Goal: Navigation & Orientation: Find specific page/section

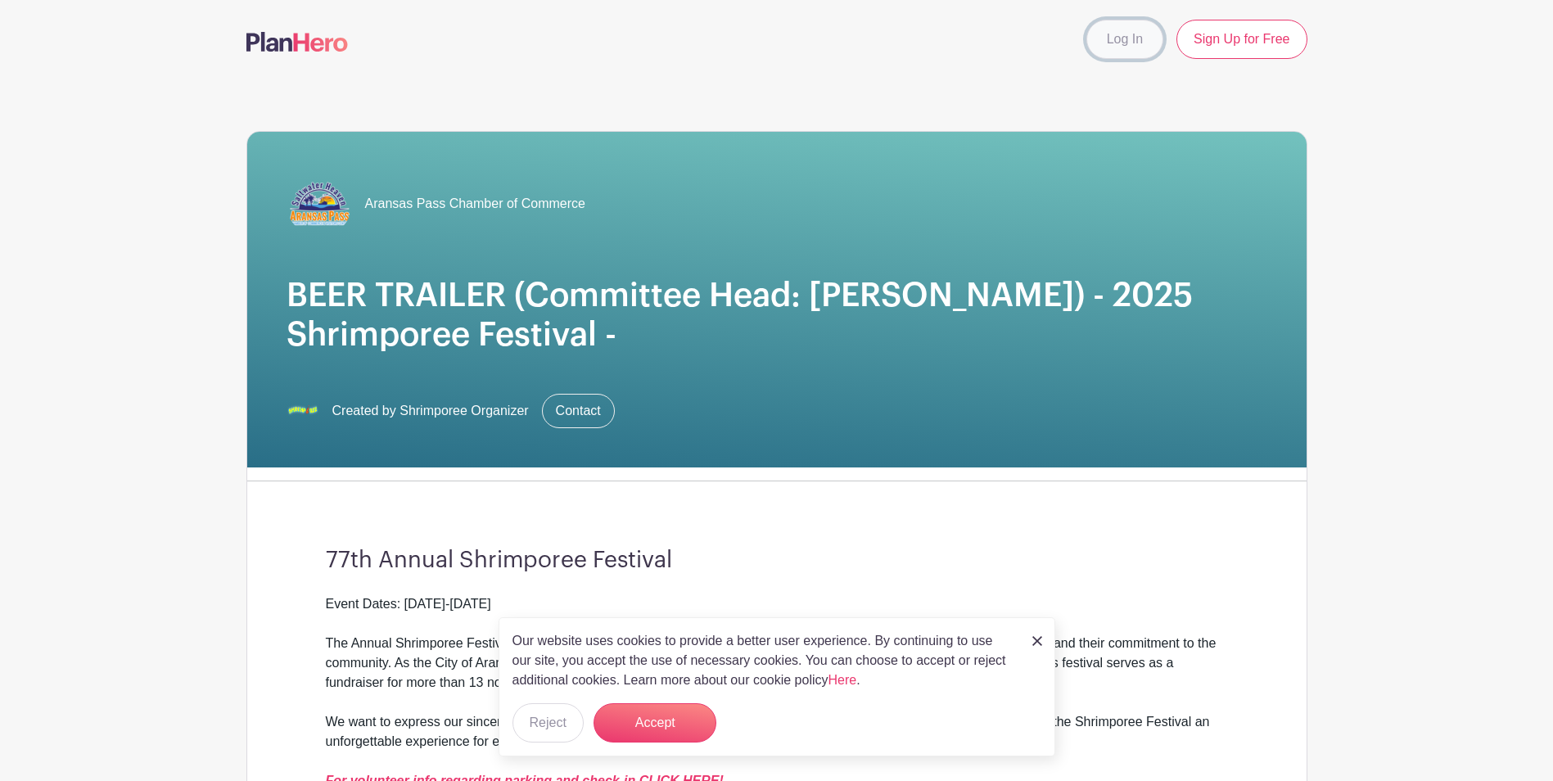
click at [1115, 45] on link "Log In" at bounding box center [1124, 39] width 77 height 39
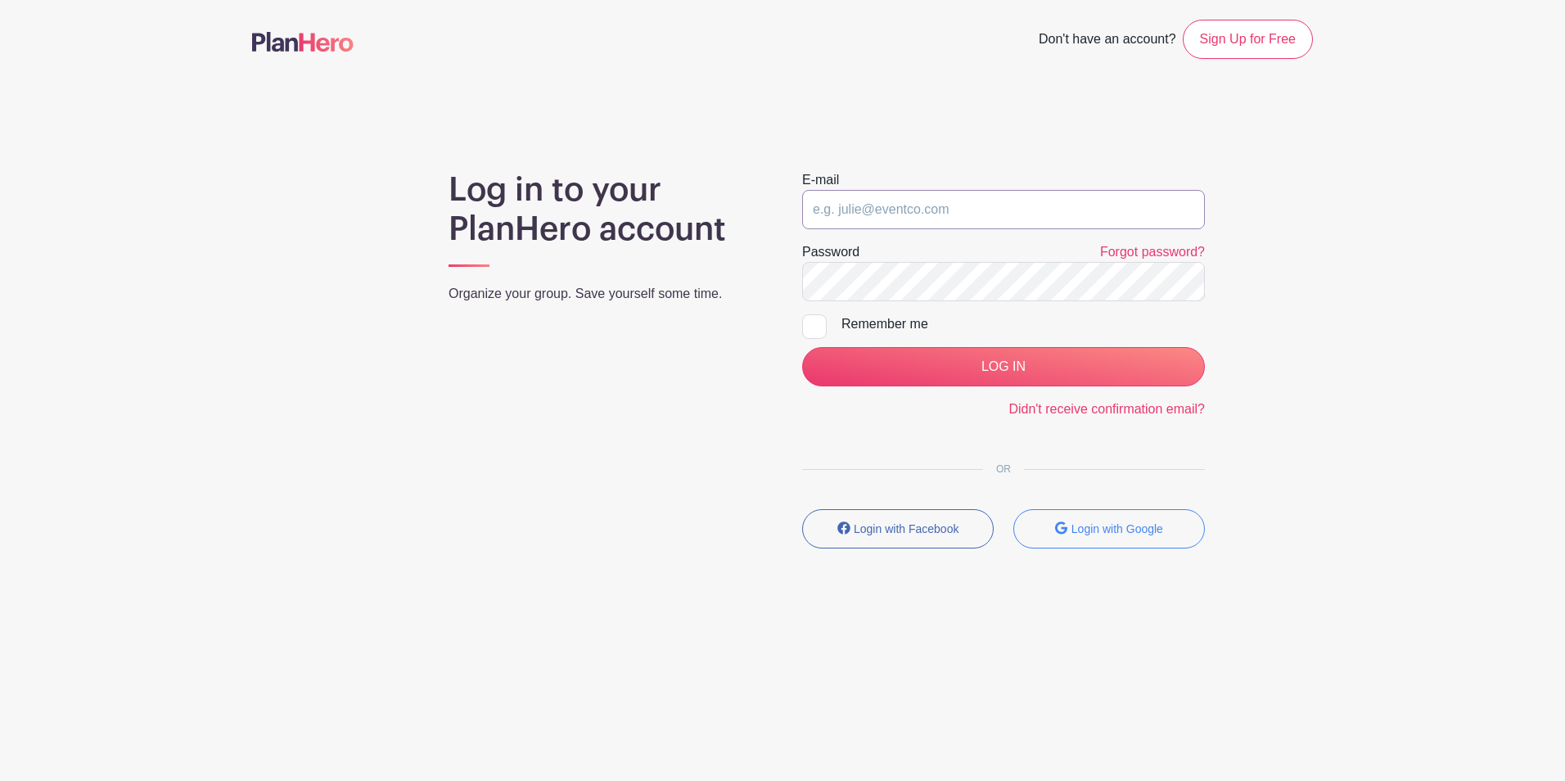
type input "[EMAIL_ADDRESS][DOMAIN_NAME]"
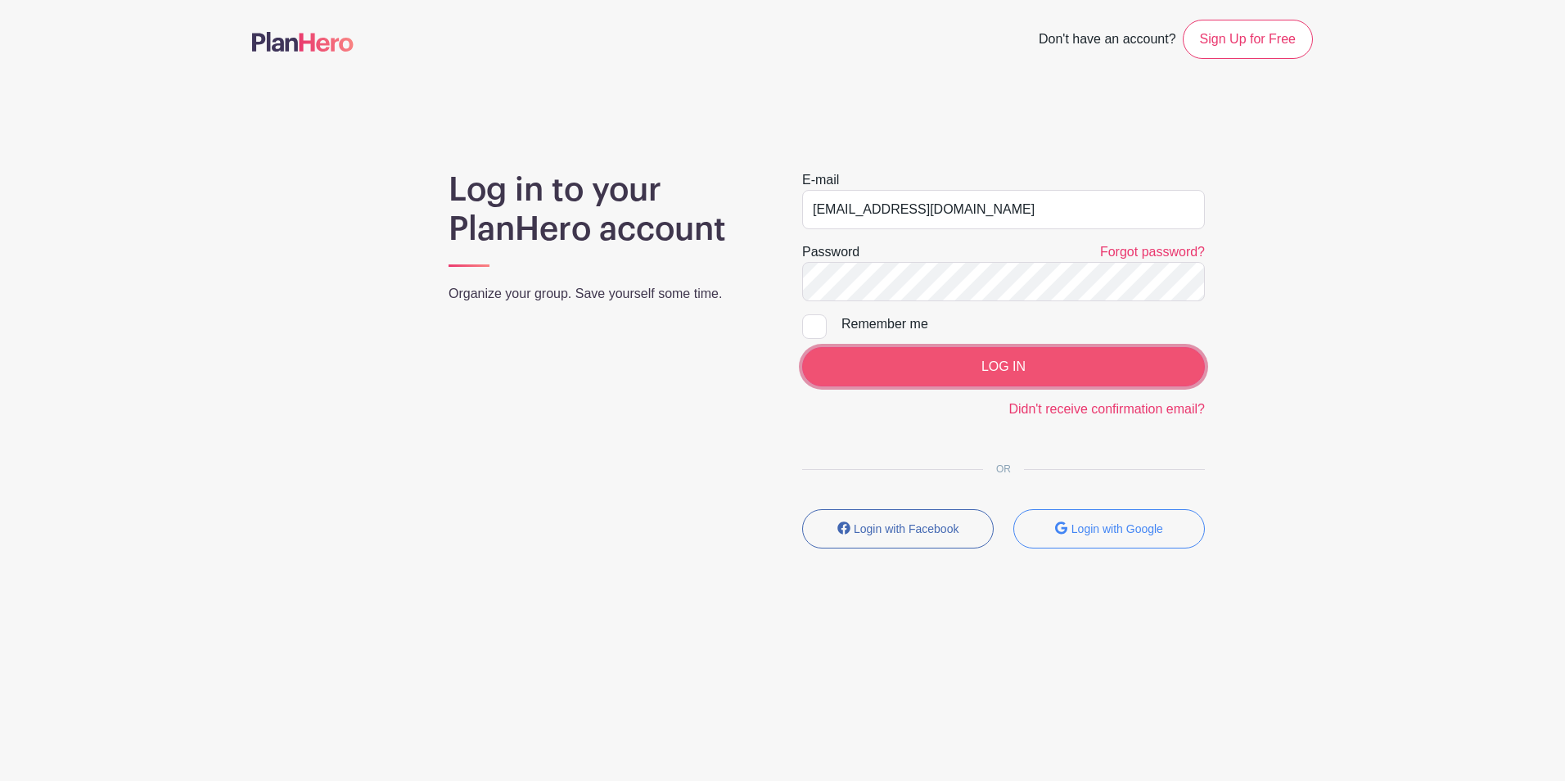
click at [937, 361] on input "LOG IN" at bounding box center [1003, 366] width 403 height 39
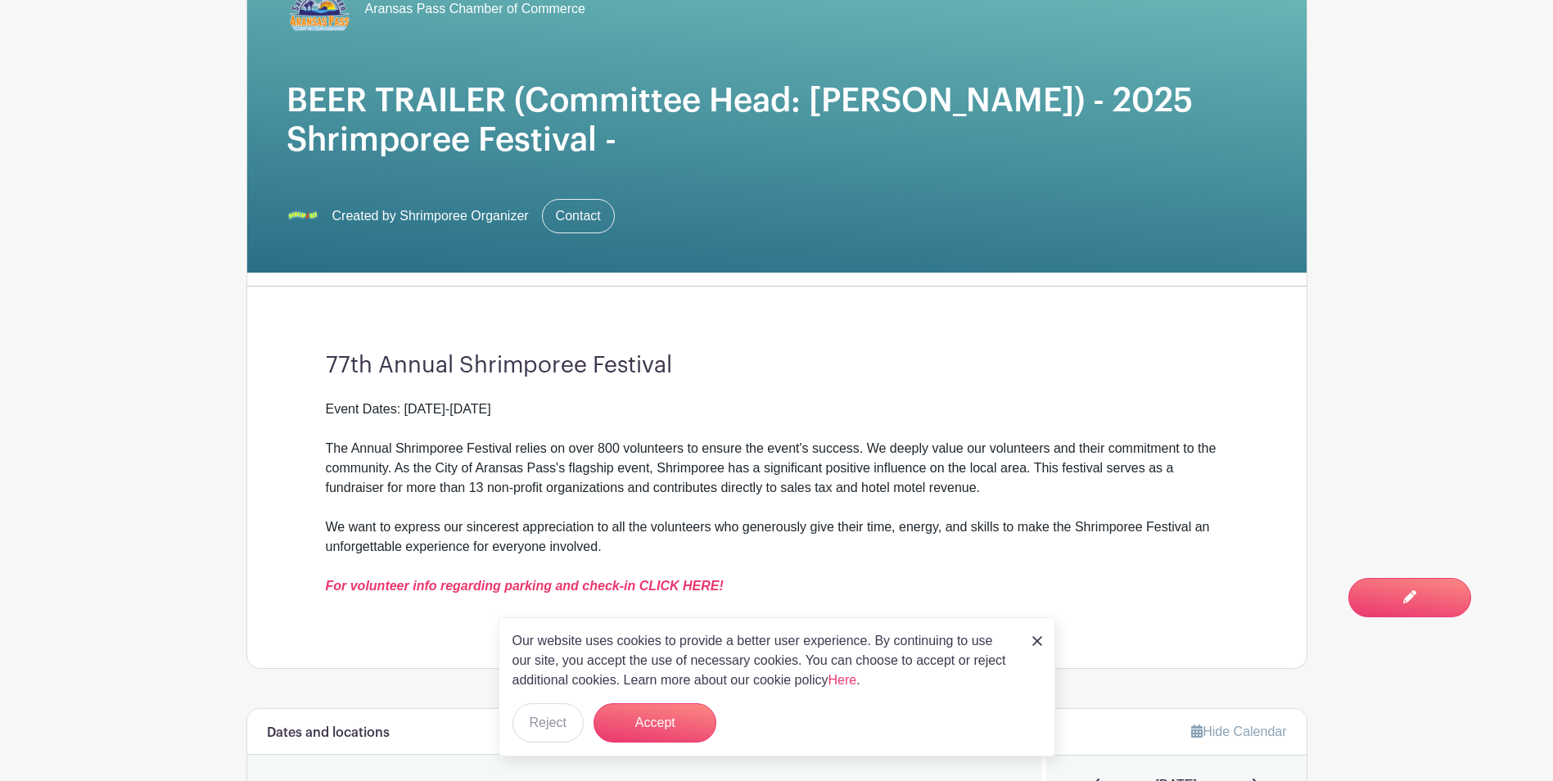
scroll to position [82, 0]
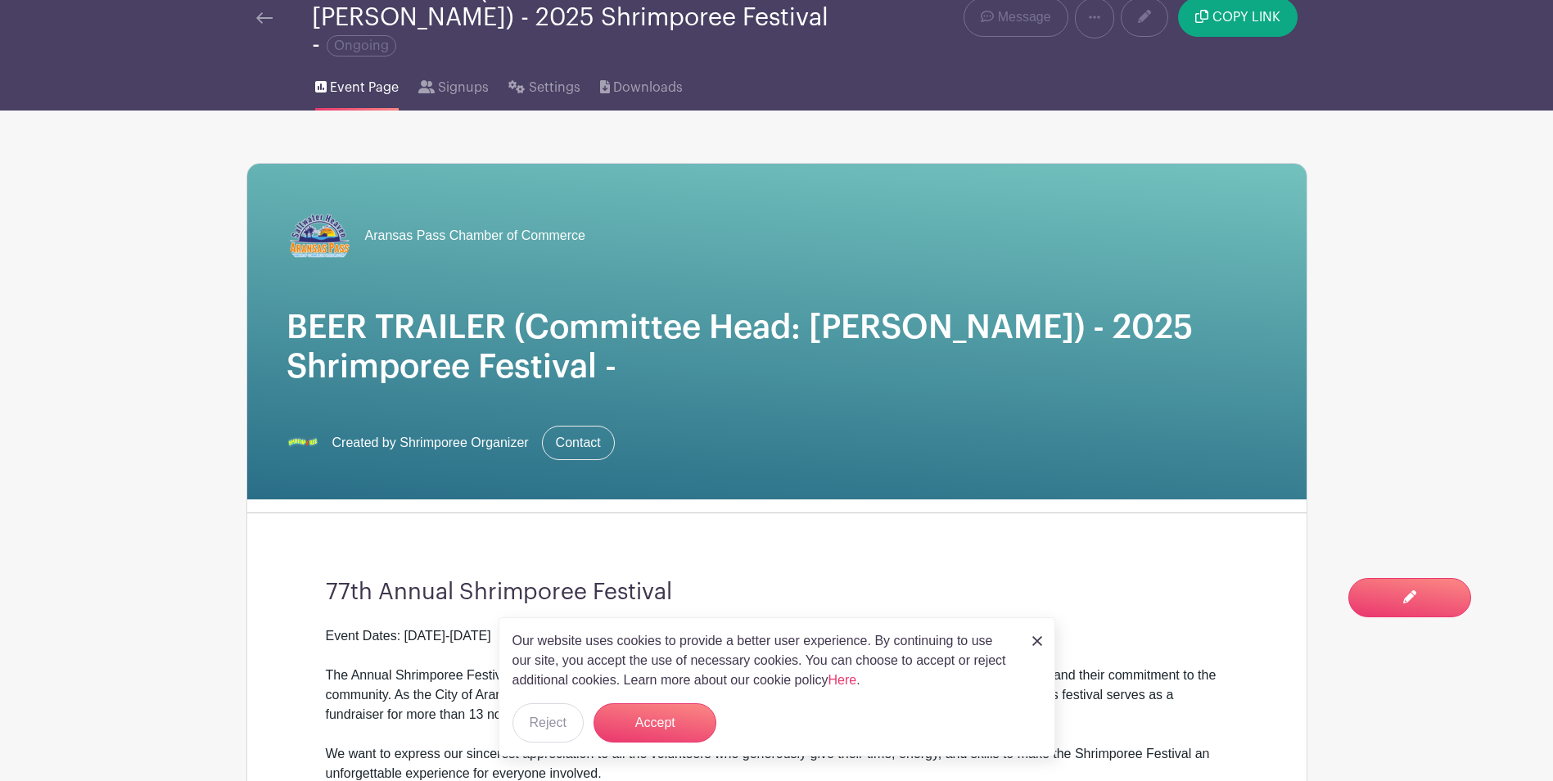
drag, startPoint x: 220, startPoint y: 420, endPoint x: 222, endPoint y: 392, distance: 27.9
click at [372, 78] on span "Event Page" at bounding box center [364, 88] width 69 height 20
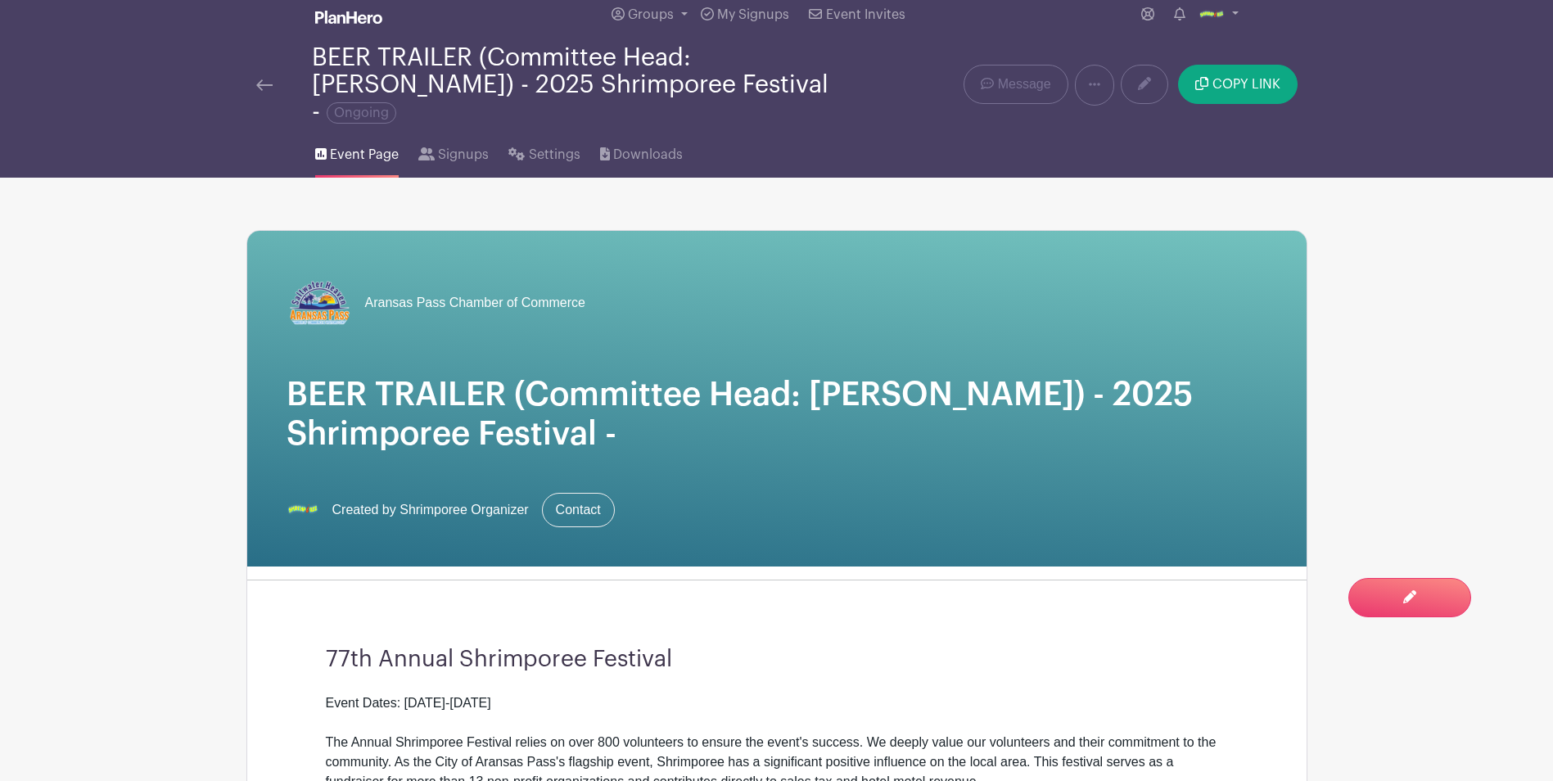
scroll to position [0, 0]
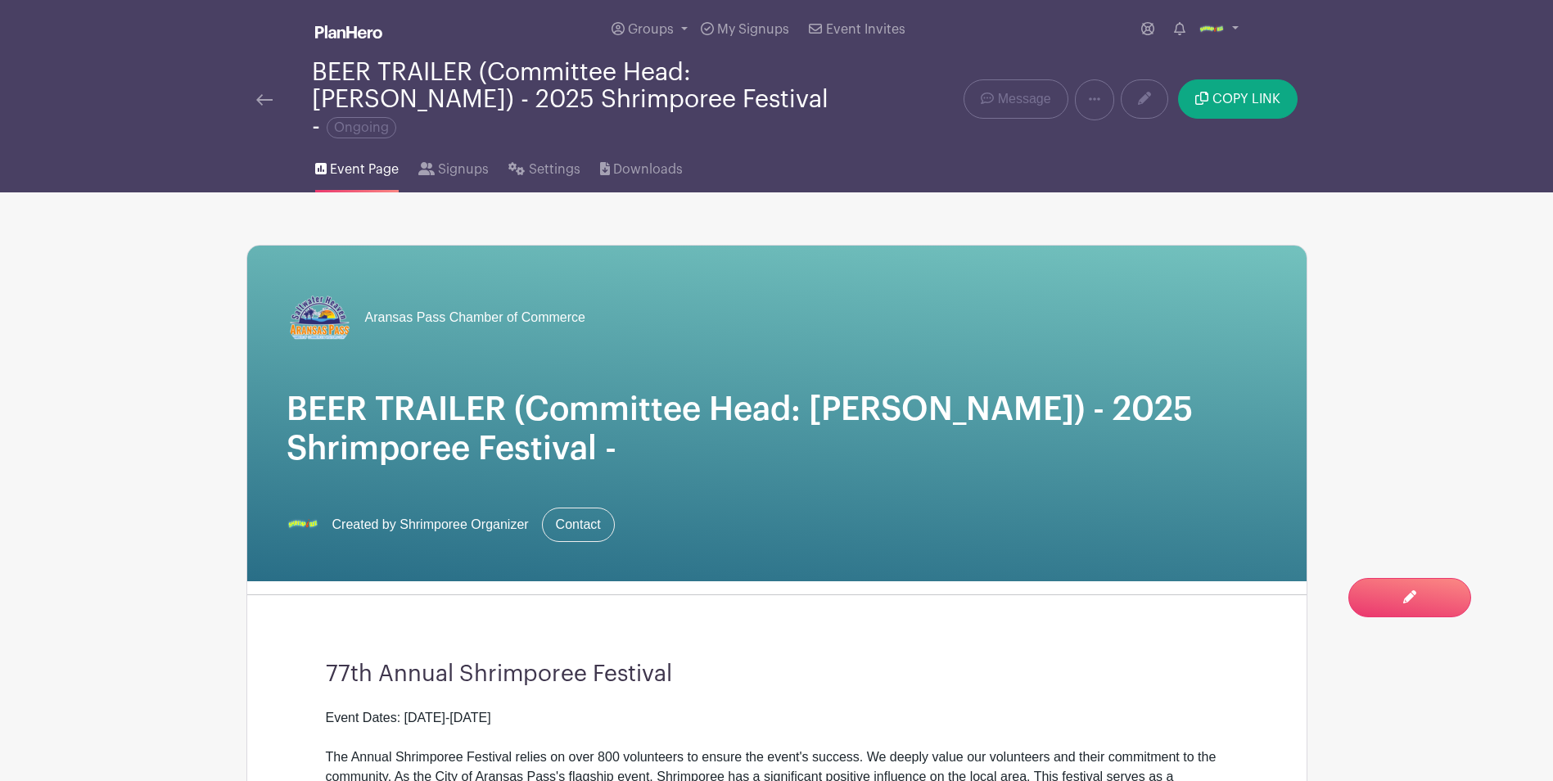
click at [269, 94] on img at bounding box center [264, 99] width 16 height 11
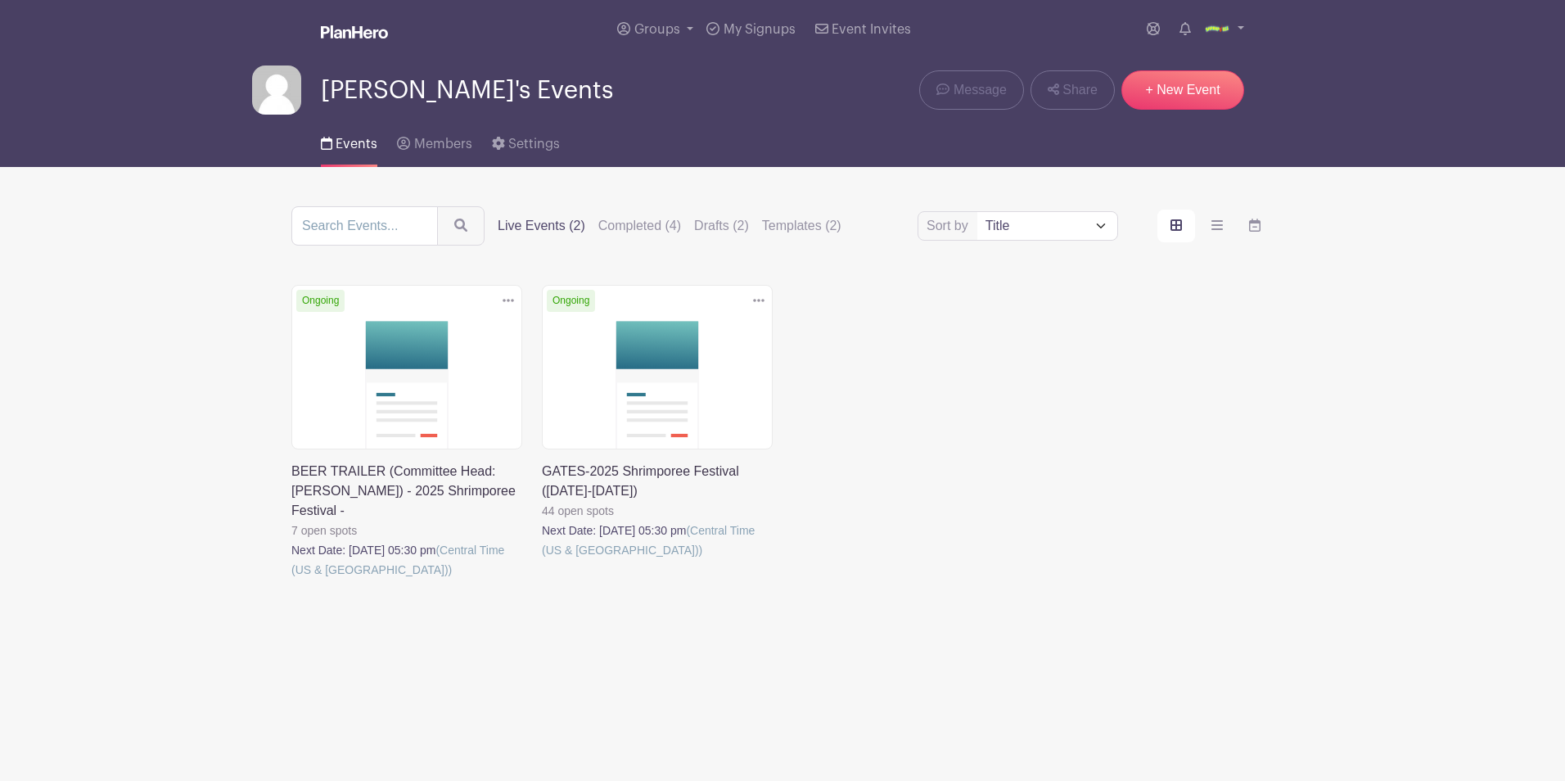
click at [542, 560] on link at bounding box center [542, 560] width 0 height 0
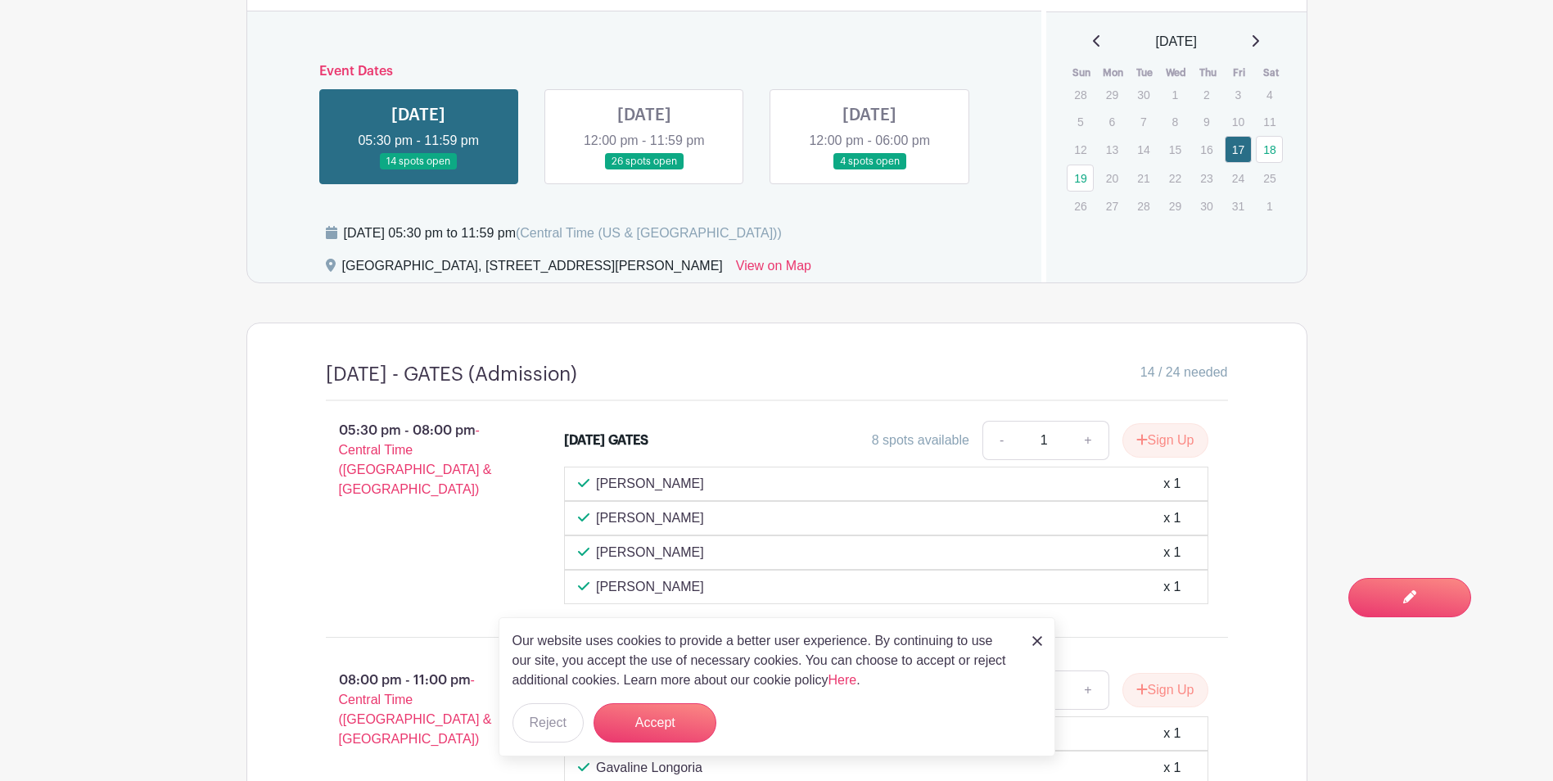
scroll to position [819, 0]
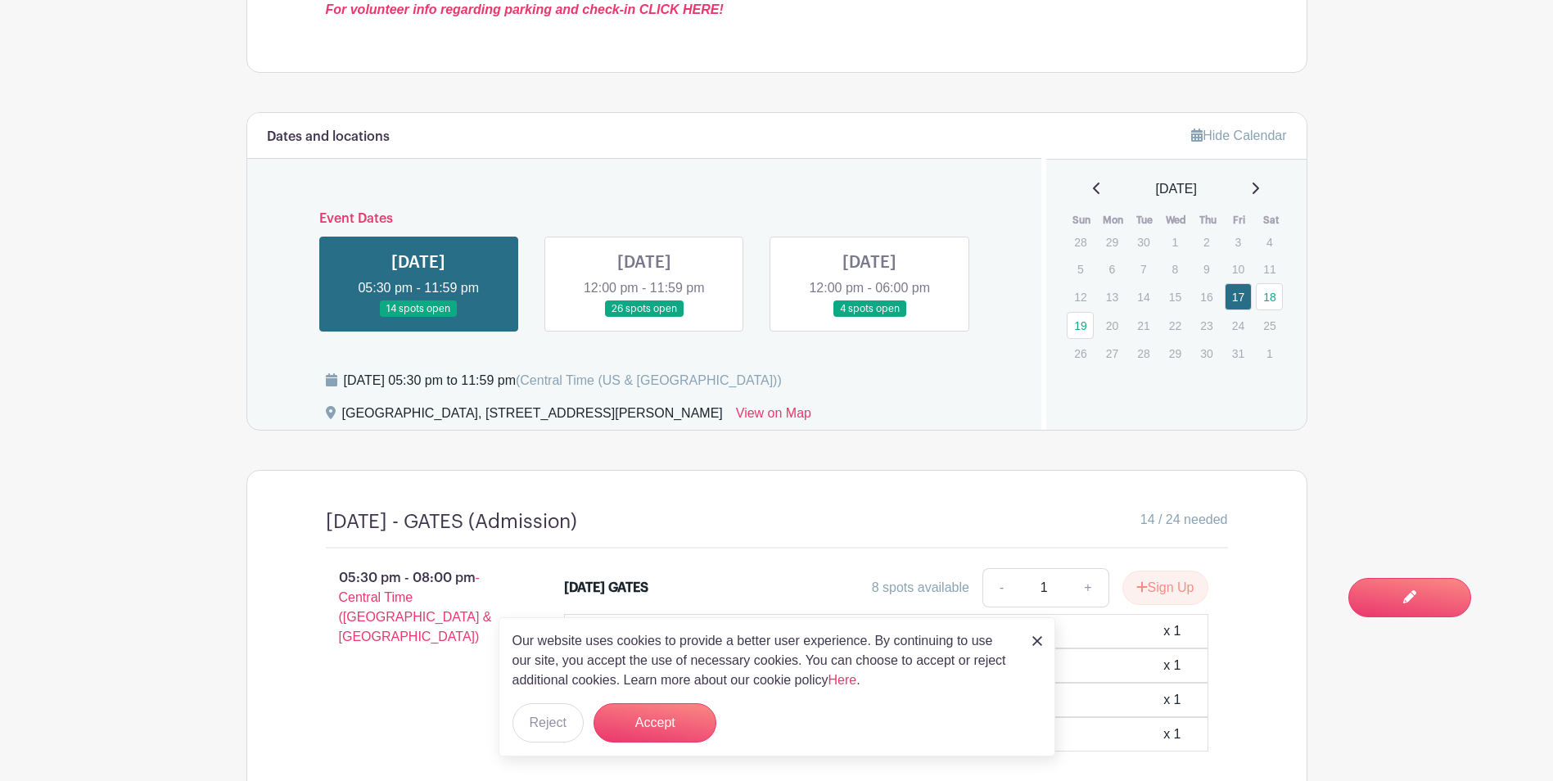
click at [644, 318] on link at bounding box center [644, 318] width 0 height 0
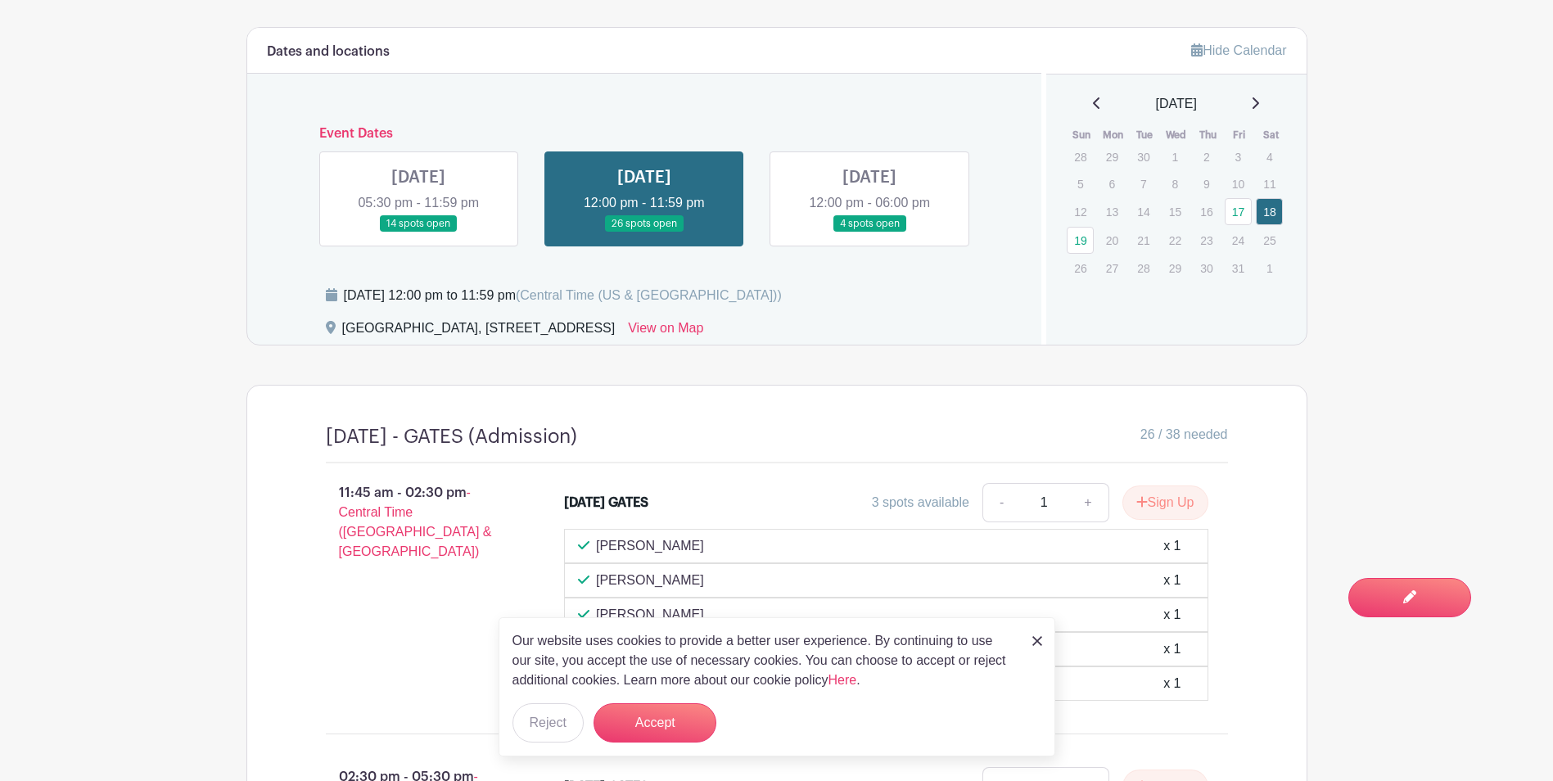
scroll to position [901, 0]
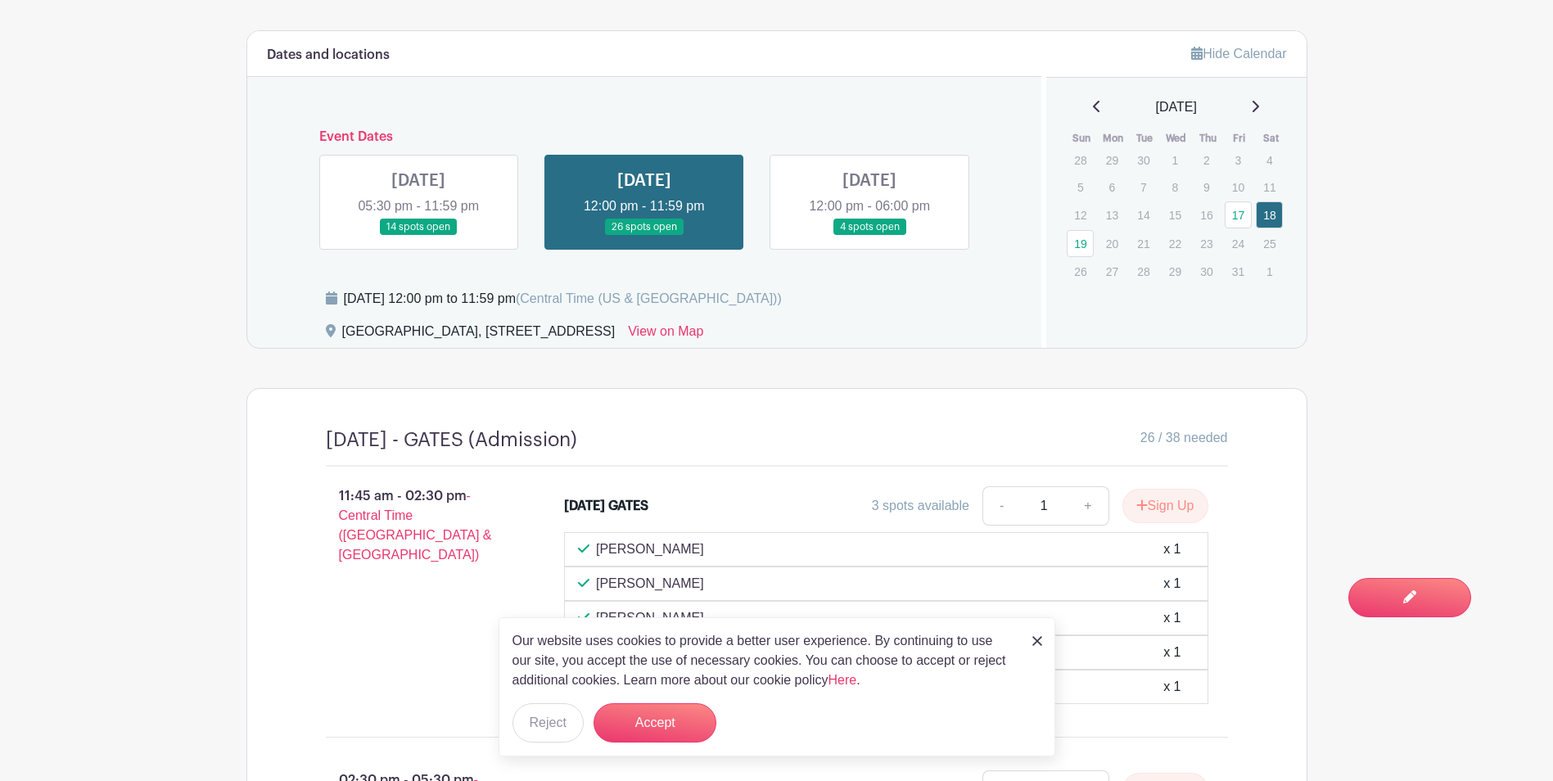
click at [869, 236] on link at bounding box center [869, 236] width 0 height 0
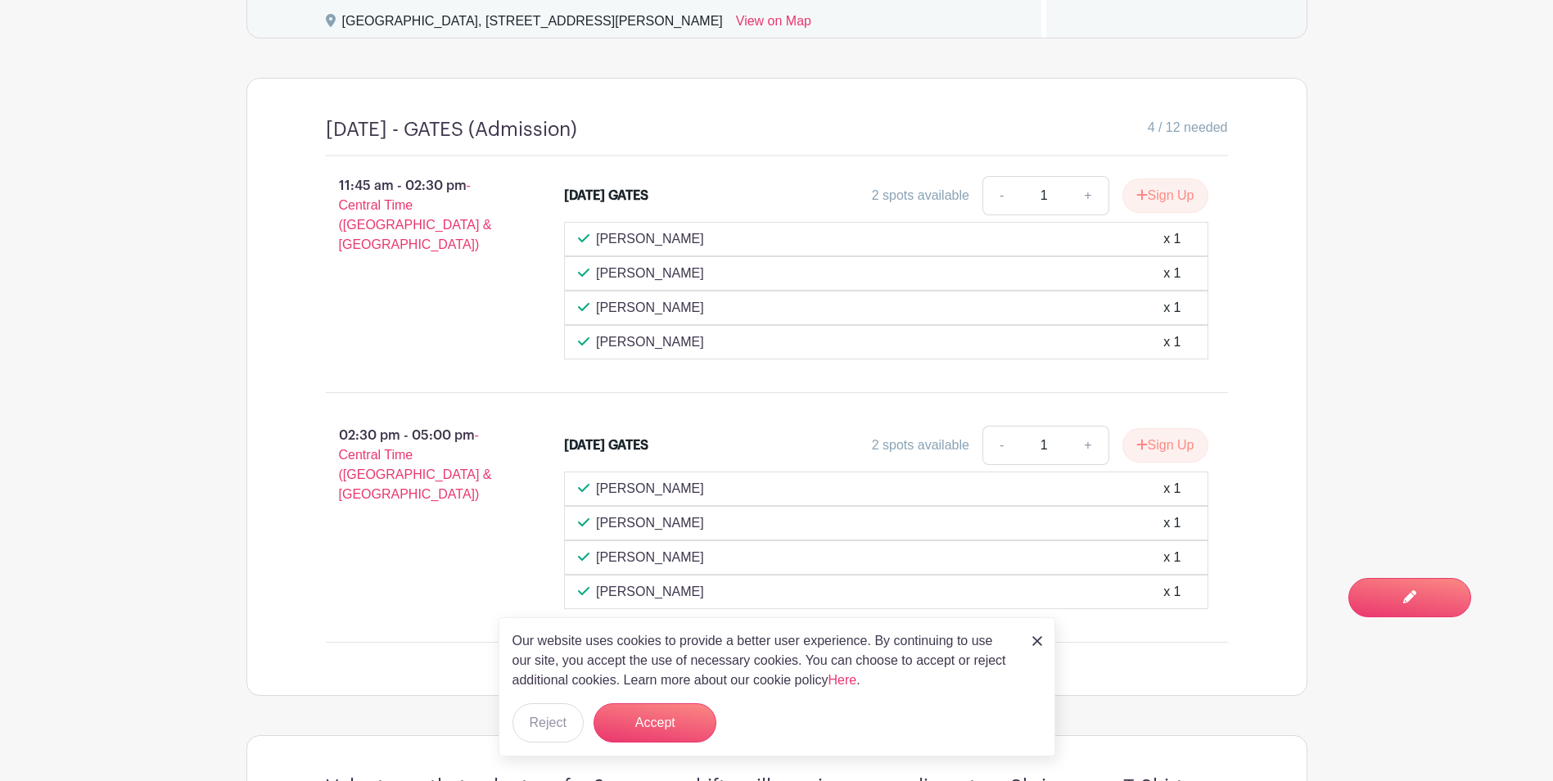
scroll to position [1310, 0]
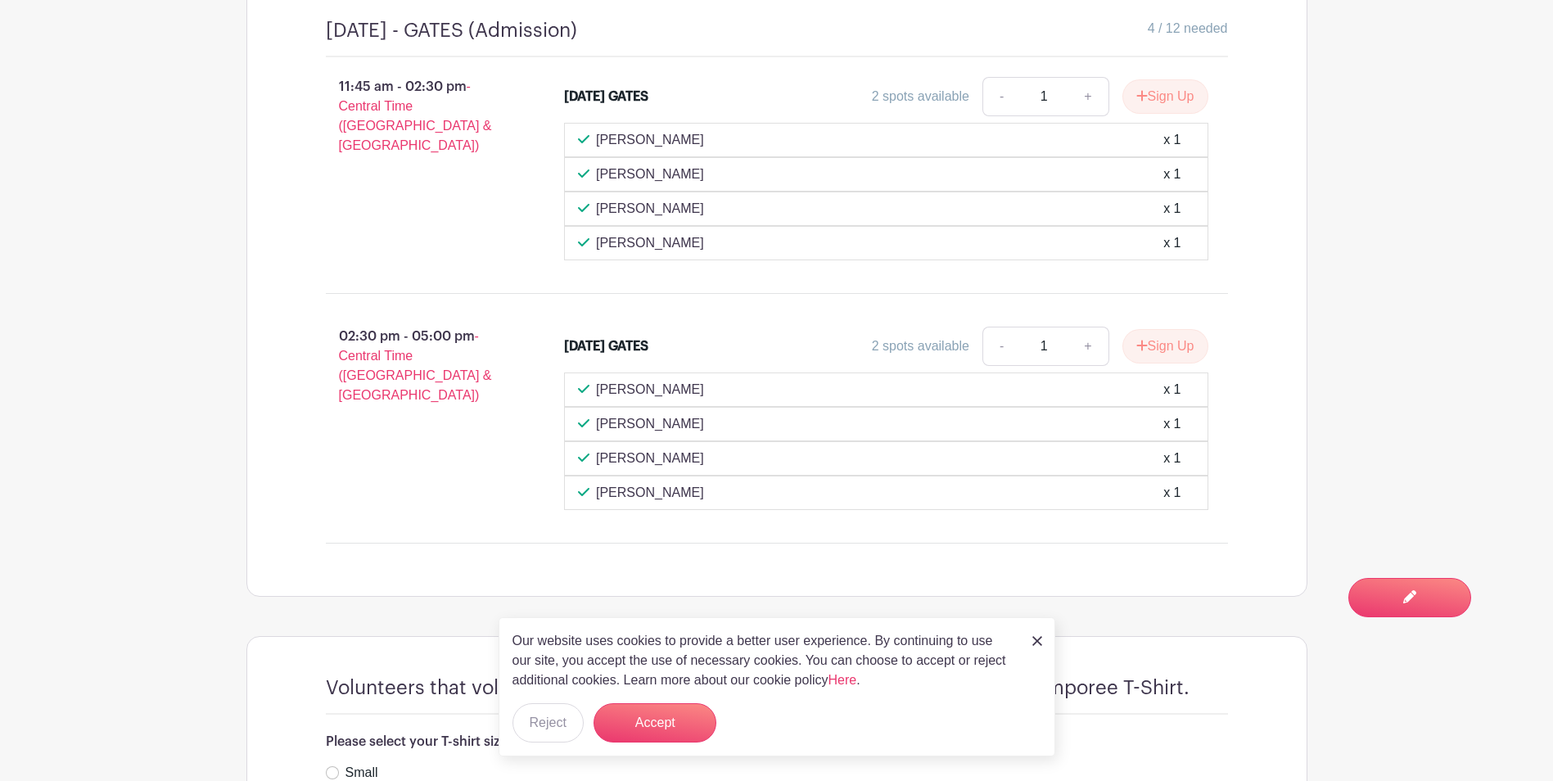
click at [1038, 641] on img at bounding box center [1037, 641] width 10 height 10
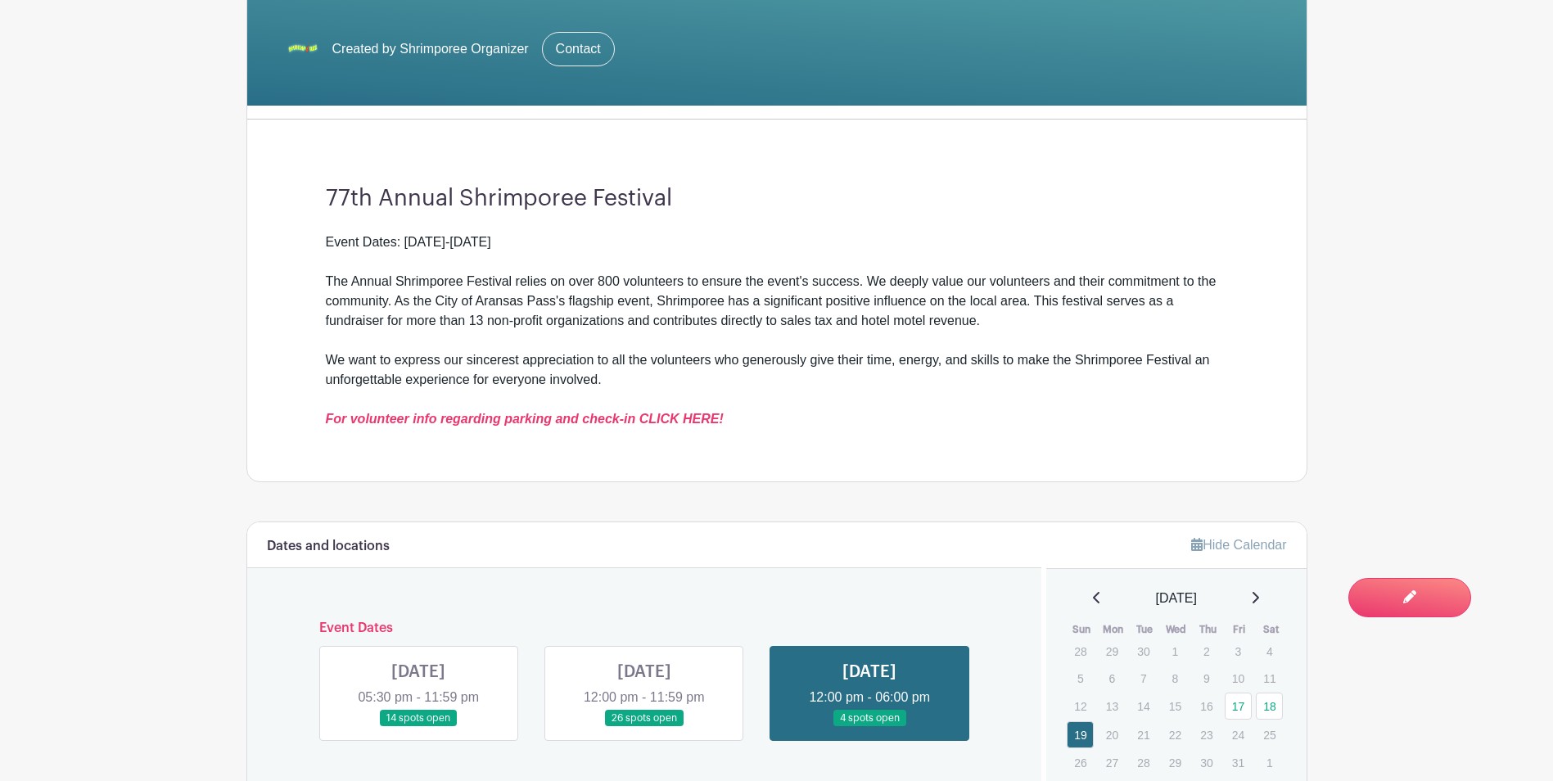
scroll to position [0, 0]
